Goal: Information Seeking & Learning: Learn about a topic

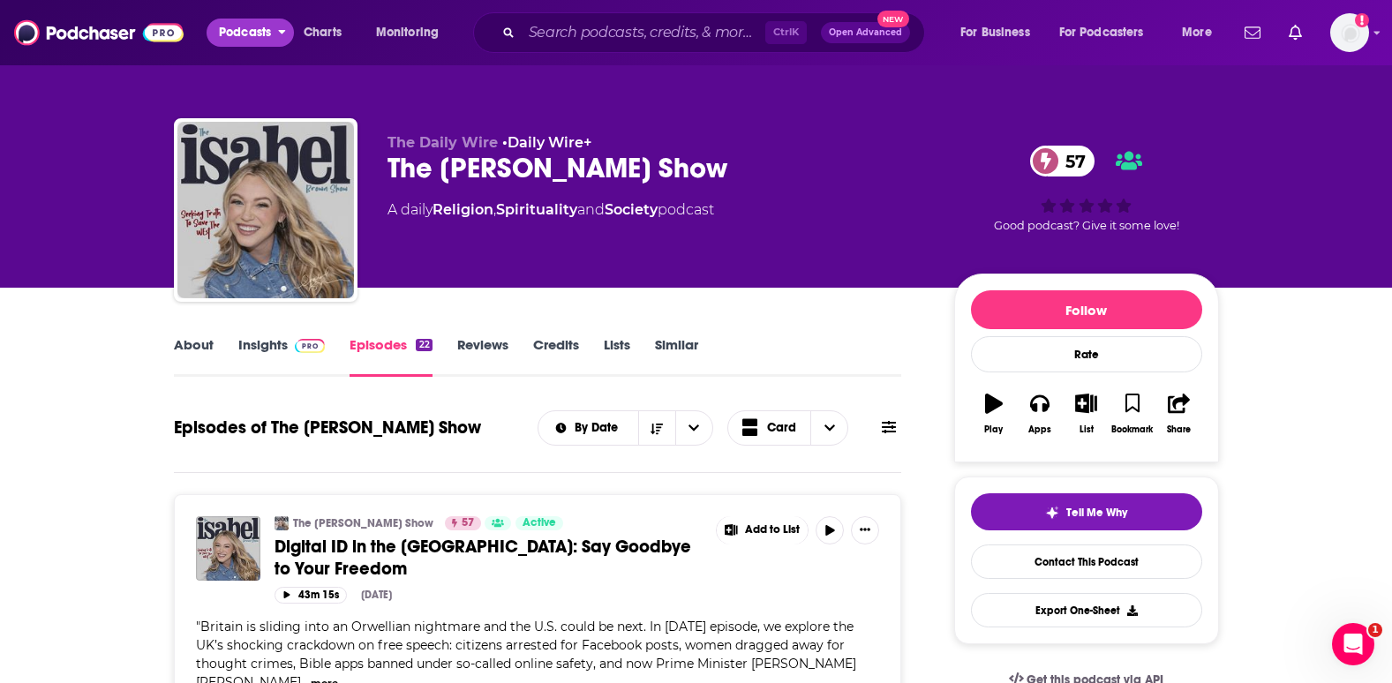
click at [231, 41] on span "Podcasts" at bounding box center [245, 32] width 52 height 25
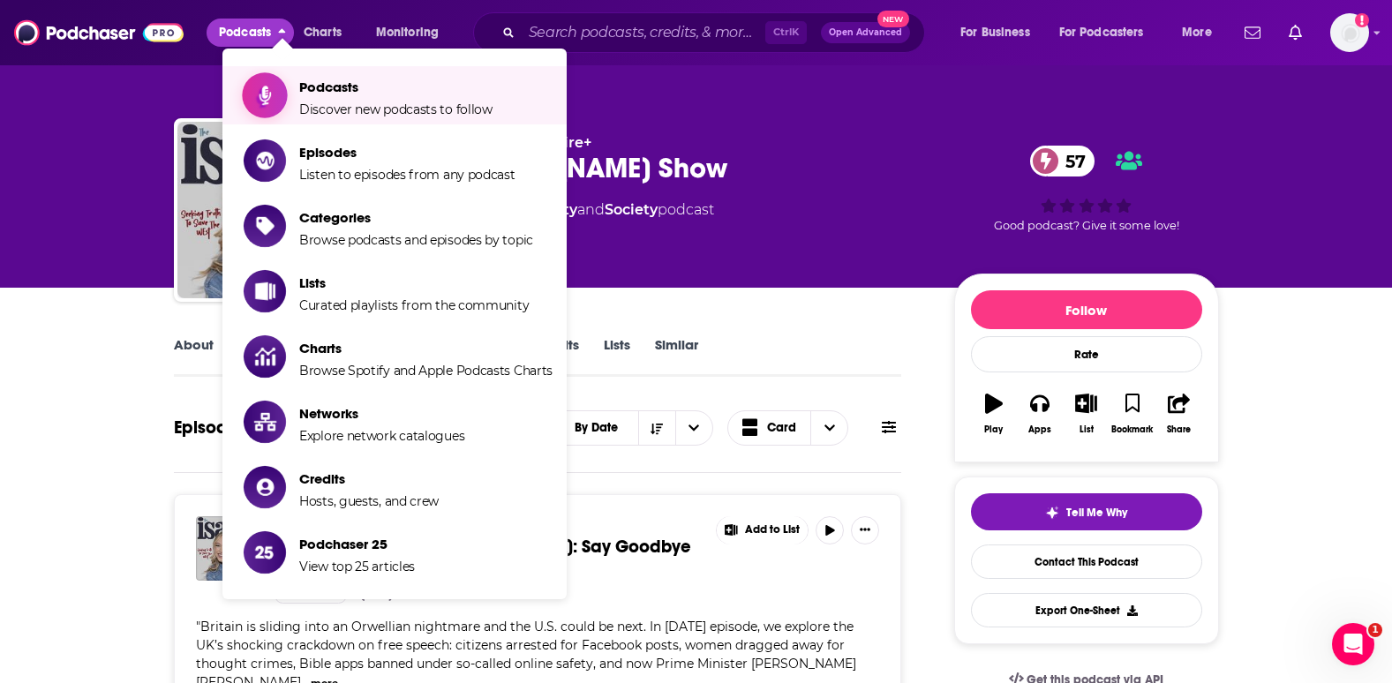
click at [310, 107] on span "Discover new podcasts to follow" at bounding box center [395, 110] width 193 height 16
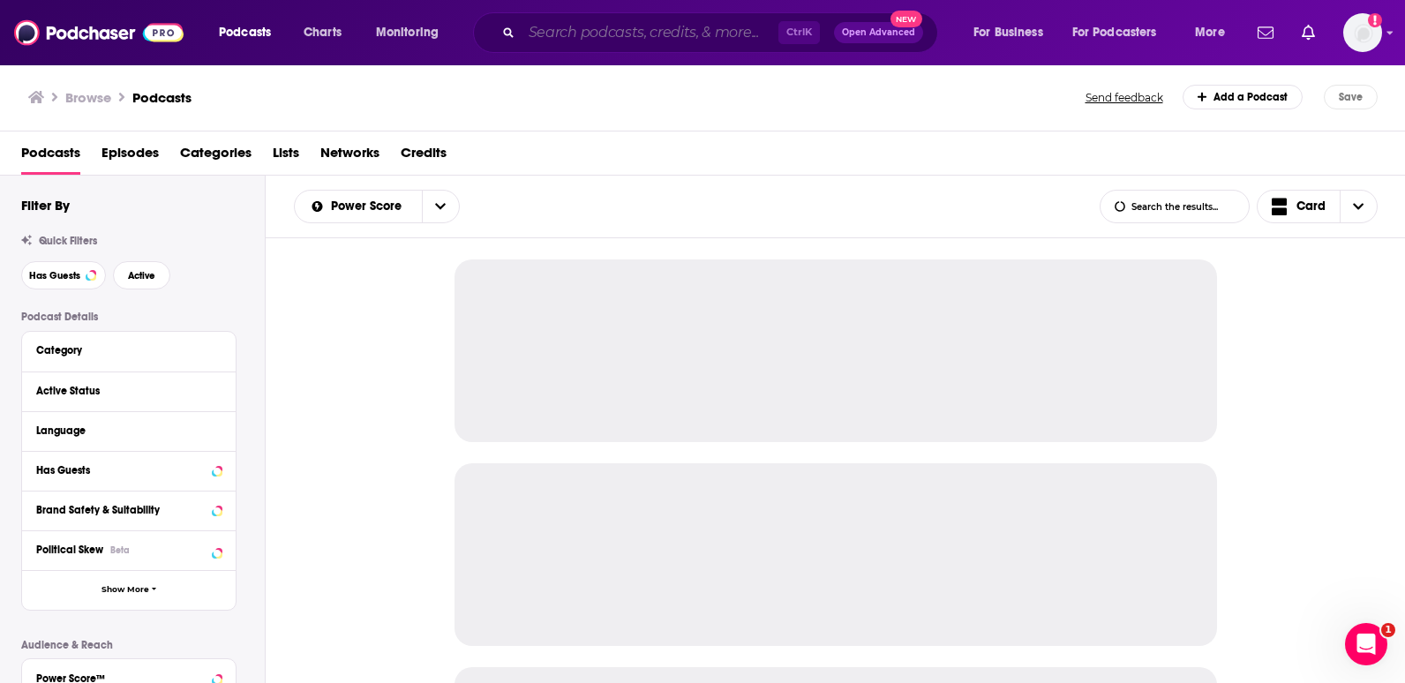
click at [572, 32] on input "Search podcasts, credits, & more..." at bounding box center [650, 33] width 257 height 28
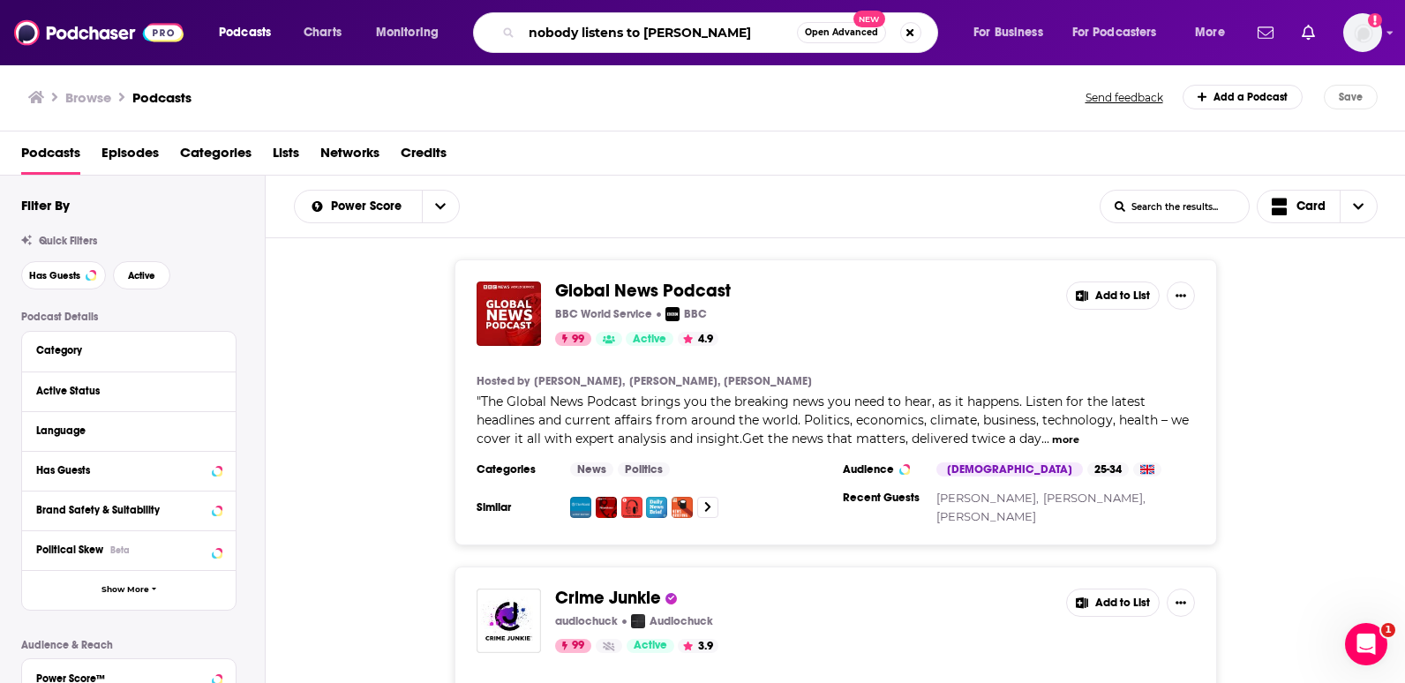
type input "nobody listens to [PERSON_NAME]"
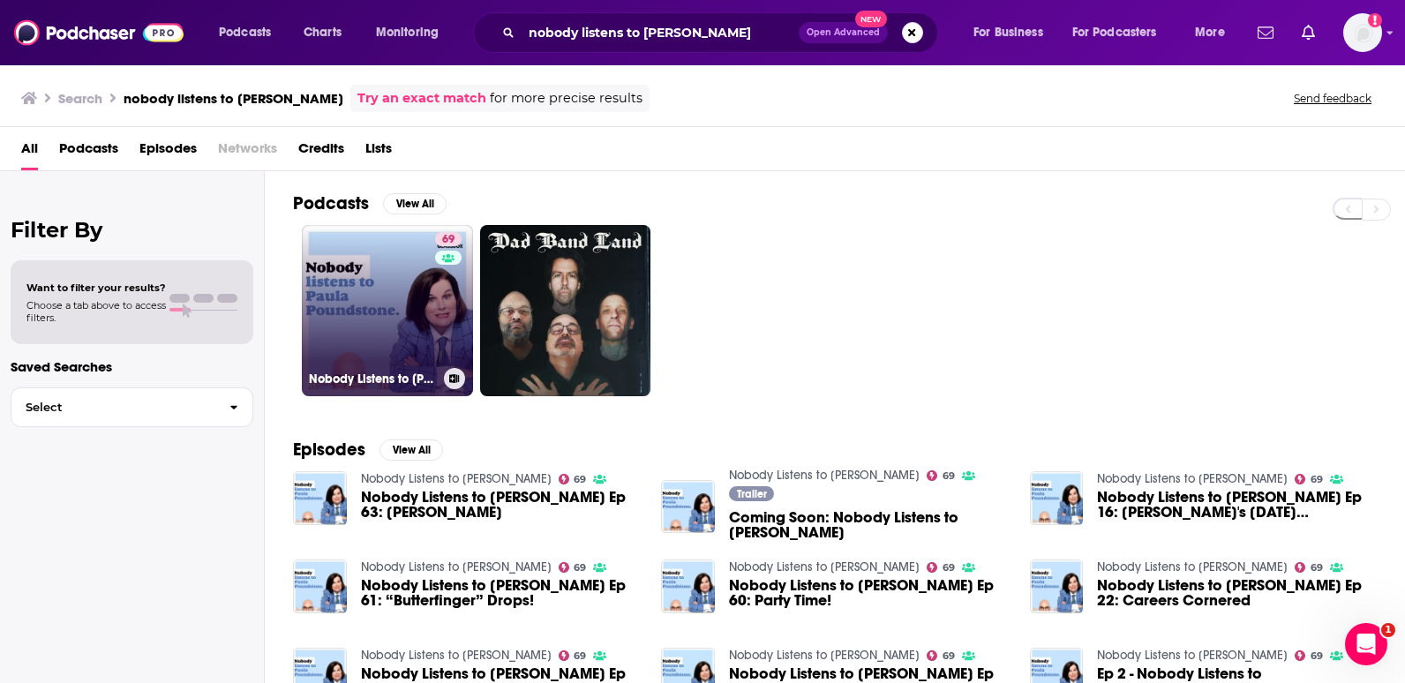
click at [376, 332] on link "69 Nobody Listens to [PERSON_NAME]" at bounding box center [387, 310] width 171 height 171
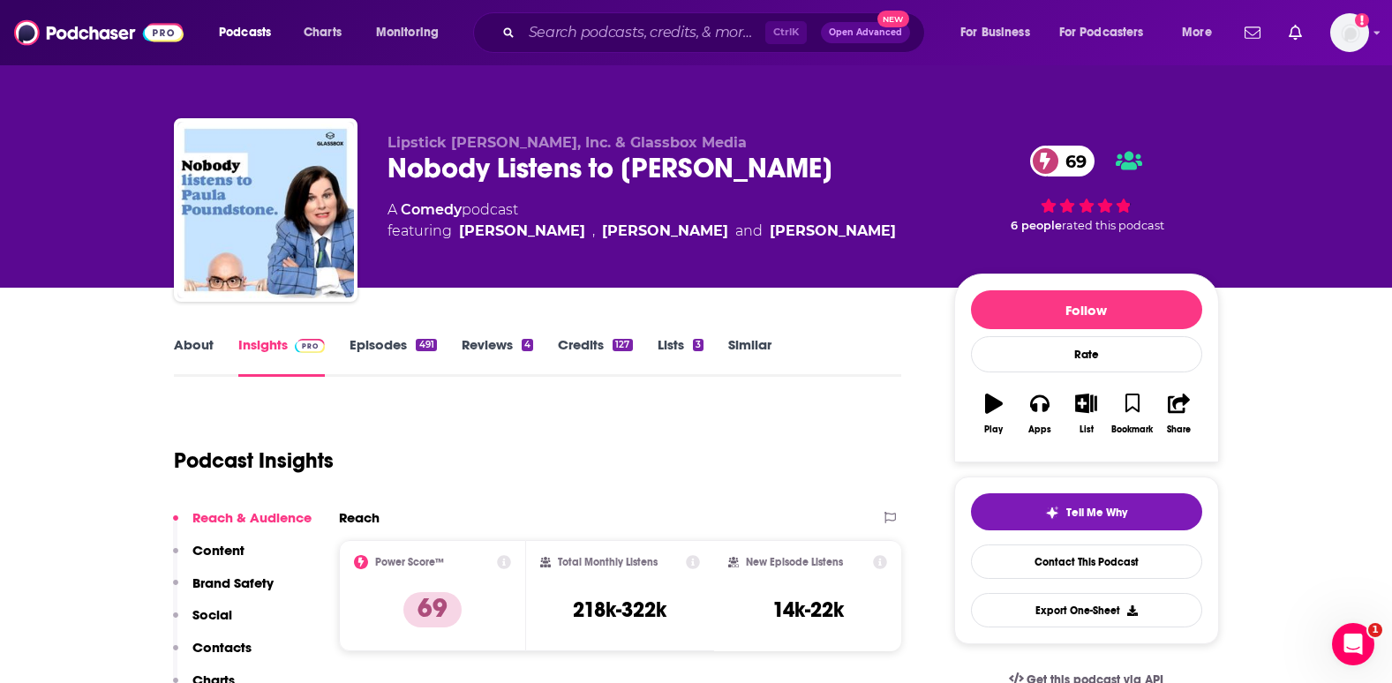
click at [185, 349] on link "About" at bounding box center [194, 356] width 40 height 41
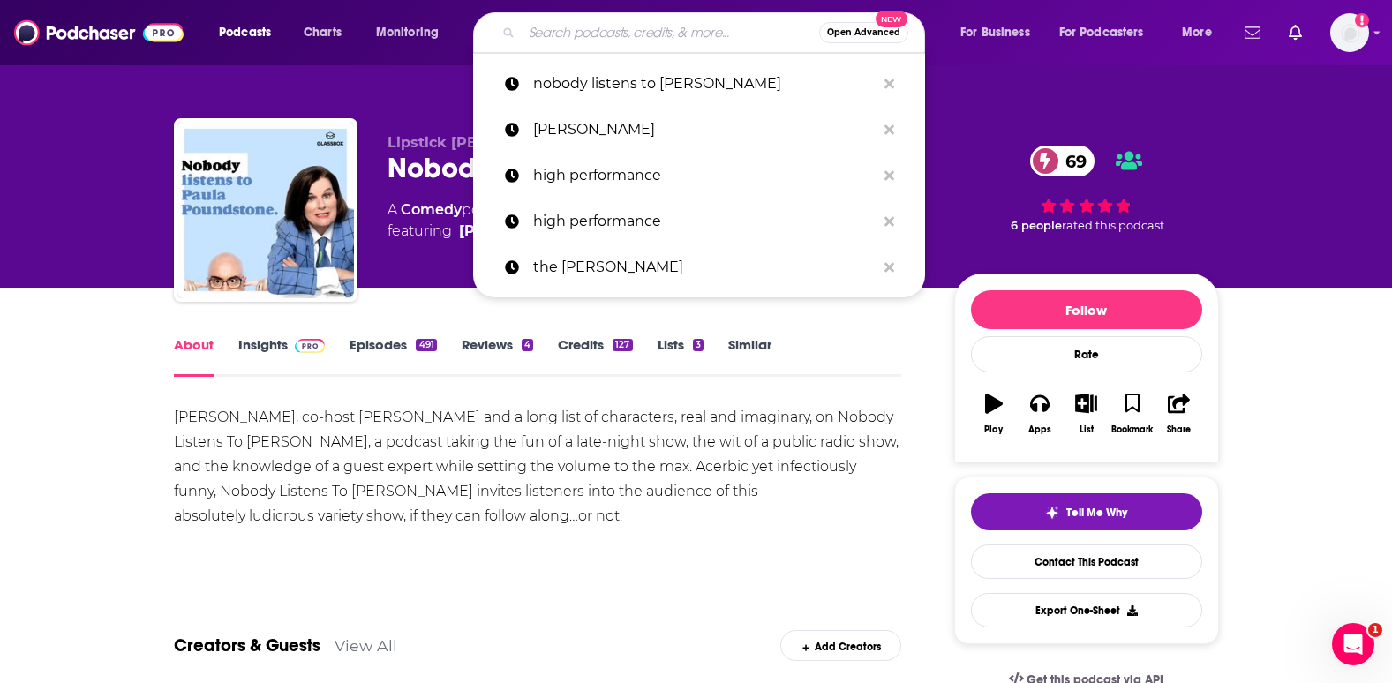
click at [556, 36] on input "Search podcasts, credits, & more..." at bounding box center [671, 33] width 298 height 28
paste input "The Prancing Pony Podcast"
type input "The Prancing Pony Podcast"
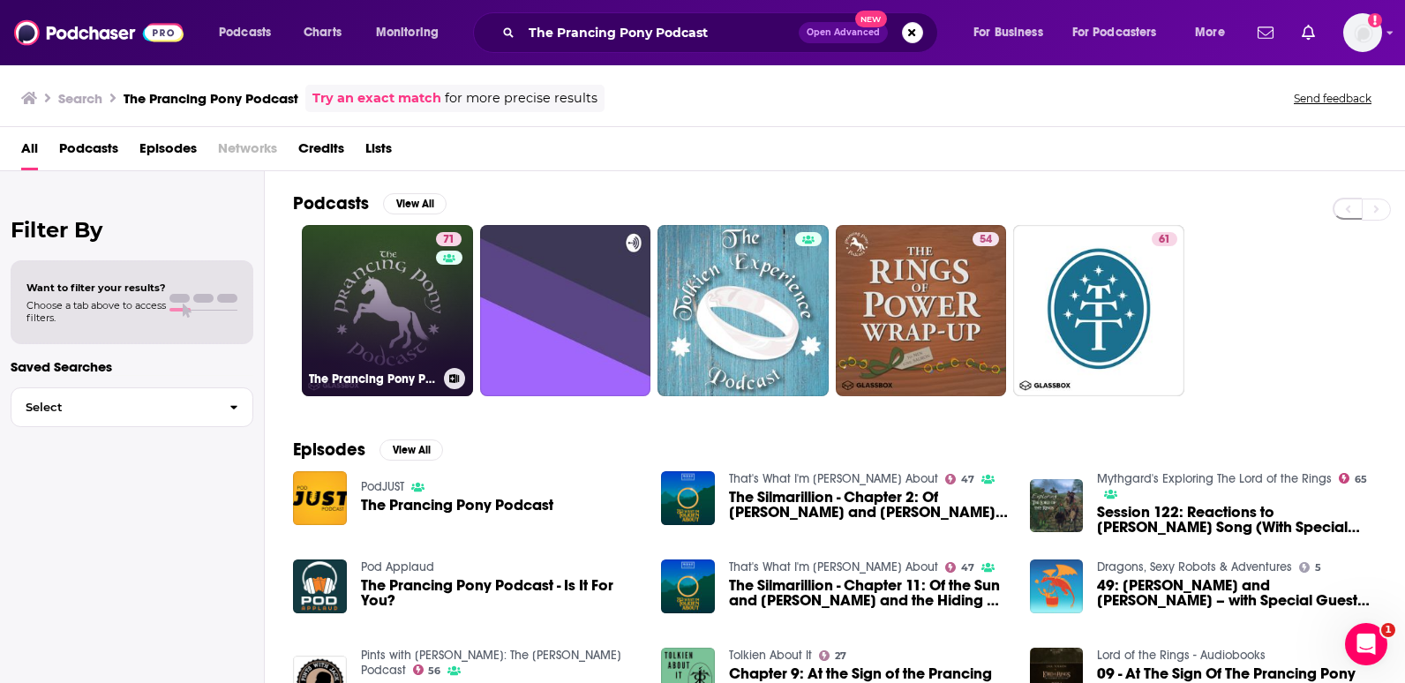
click at [362, 335] on link "71 The Prancing Pony Podcast" at bounding box center [387, 310] width 171 height 171
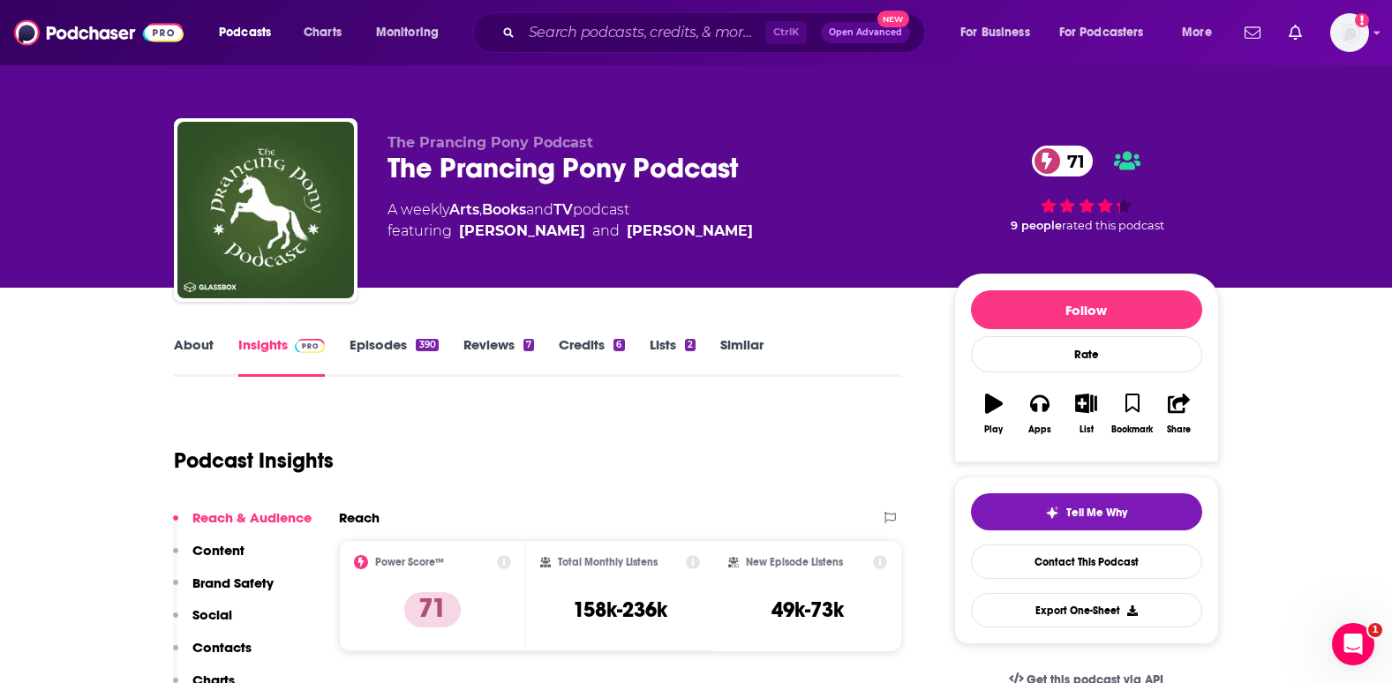
click at [207, 340] on link "About" at bounding box center [194, 356] width 40 height 41
